Goal: Information Seeking & Learning: Learn about a topic

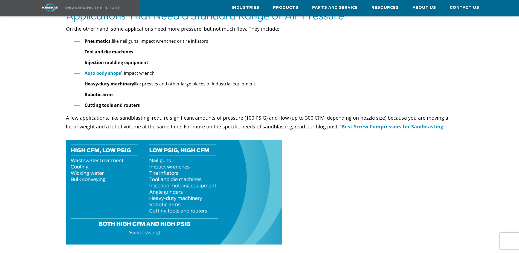
scroll to position [712, 0]
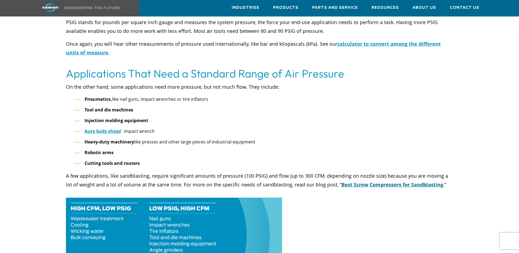
click at [348, 181] on u "Best Screw Compressors for Sandblasting" at bounding box center [393, 184] width 102 height 7
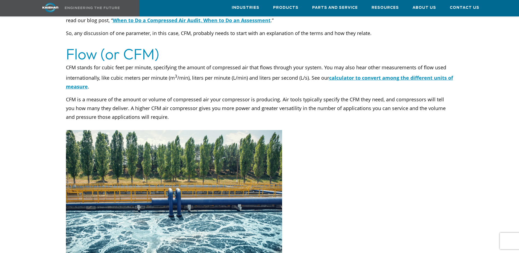
scroll to position [356, 0]
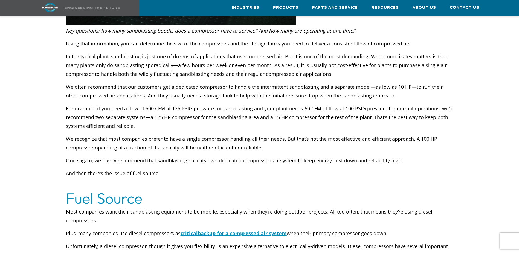
scroll to position [1314, 0]
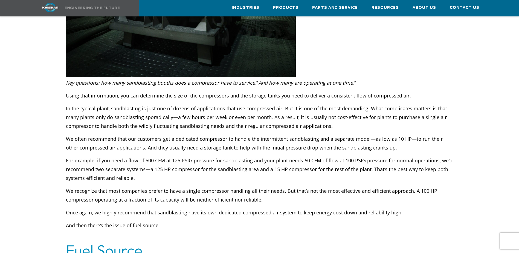
click at [323, 157] on span "For example: if you need a flow of 500 CFM at 125 PSIG pressure for sandblastin…" at bounding box center [259, 169] width 387 height 24
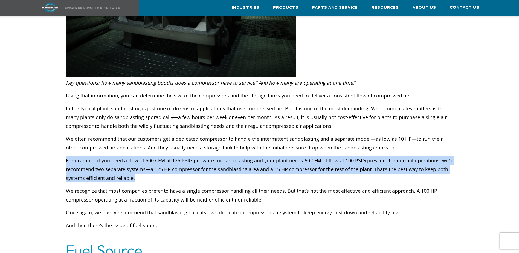
click at [323, 157] on span "For example: if you need a flow of 500 CFM at 125 PSIG pressure for sandblastin…" at bounding box center [259, 169] width 387 height 24
drag, startPoint x: 323, startPoint y: 152, endPoint x: 316, endPoint y: 152, distance: 7.1
click at [316, 157] on span "For example: if you need a flow of 500 CFM at 125 PSIG pressure for sandblastin…" at bounding box center [259, 169] width 387 height 24
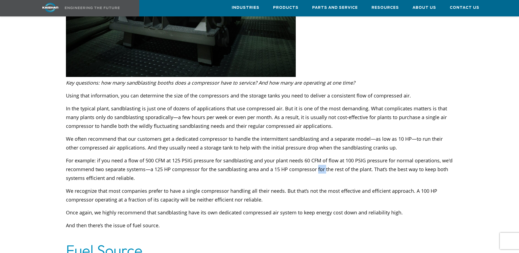
click at [316, 157] on span "For example: if you need a flow of 500 CFM at 125 PSIG pressure for sandblastin…" at bounding box center [259, 169] width 387 height 24
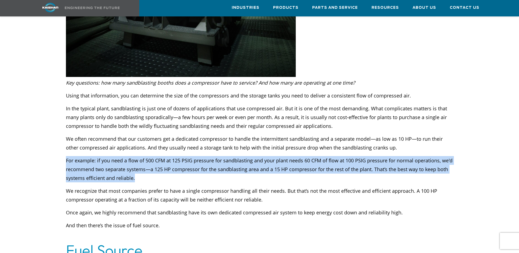
click at [316, 157] on span "For example: if you need a flow of 500 CFM at 125 PSIG pressure for sandblastin…" at bounding box center [259, 169] width 387 height 24
drag, startPoint x: 316, startPoint y: 152, endPoint x: 293, endPoint y: 152, distance: 23.5
click at [293, 157] on span "For example: if you need a flow of 500 CFM at 125 PSIG pressure for sandblastin…" at bounding box center [259, 169] width 387 height 24
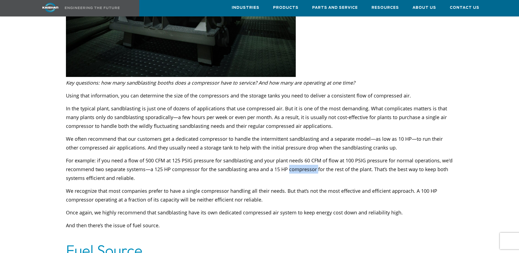
click at [292, 157] on span "For example: if you need a flow of 500 CFM at 125 PSIG pressure for sandblastin…" at bounding box center [259, 169] width 387 height 24
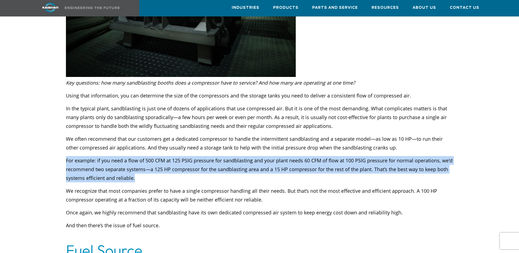
click at [292, 157] on span "For example: if you need a flow of 500 CFM at 125 PSIG pressure for sandblastin…" at bounding box center [259, 169] width 387 height 24
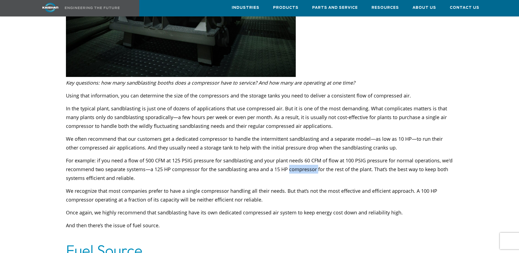
click at [292, 157] on span "For example: if you need a flow of 500 CFM at 125 PSIG pressure for sandblastin…" at bounding box center [259, 169] width 387 height 24
drag, startPoint x: 292, startPoint y: 151, endPoint x: 316, endPoint y: 155, distance: 24.6
click at [316, 157] on span "For example: if you need a flow of 500 CFM at 125 PSIG pressure for sandblastin…" at bounding box center [259, 169] width 387 height 24
drag, startPoint x: 316, startPoint y: 155, endPoint x: 404, endPoint y: 148, distance: 87.8
click at [404, 157] on span "For example: if you need a flow of 500 CFM at 125 PSIG pressure for sandblastin…" at bounding box center [259, 169] width 387 height 24
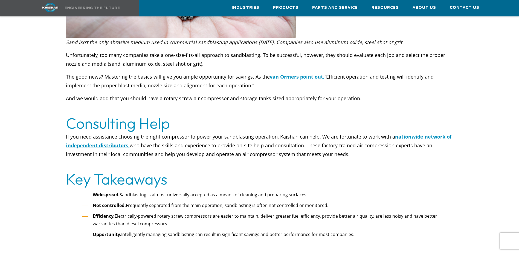
scroll to position [2053, 0]
